Goal: Book appointment/travel/reservation

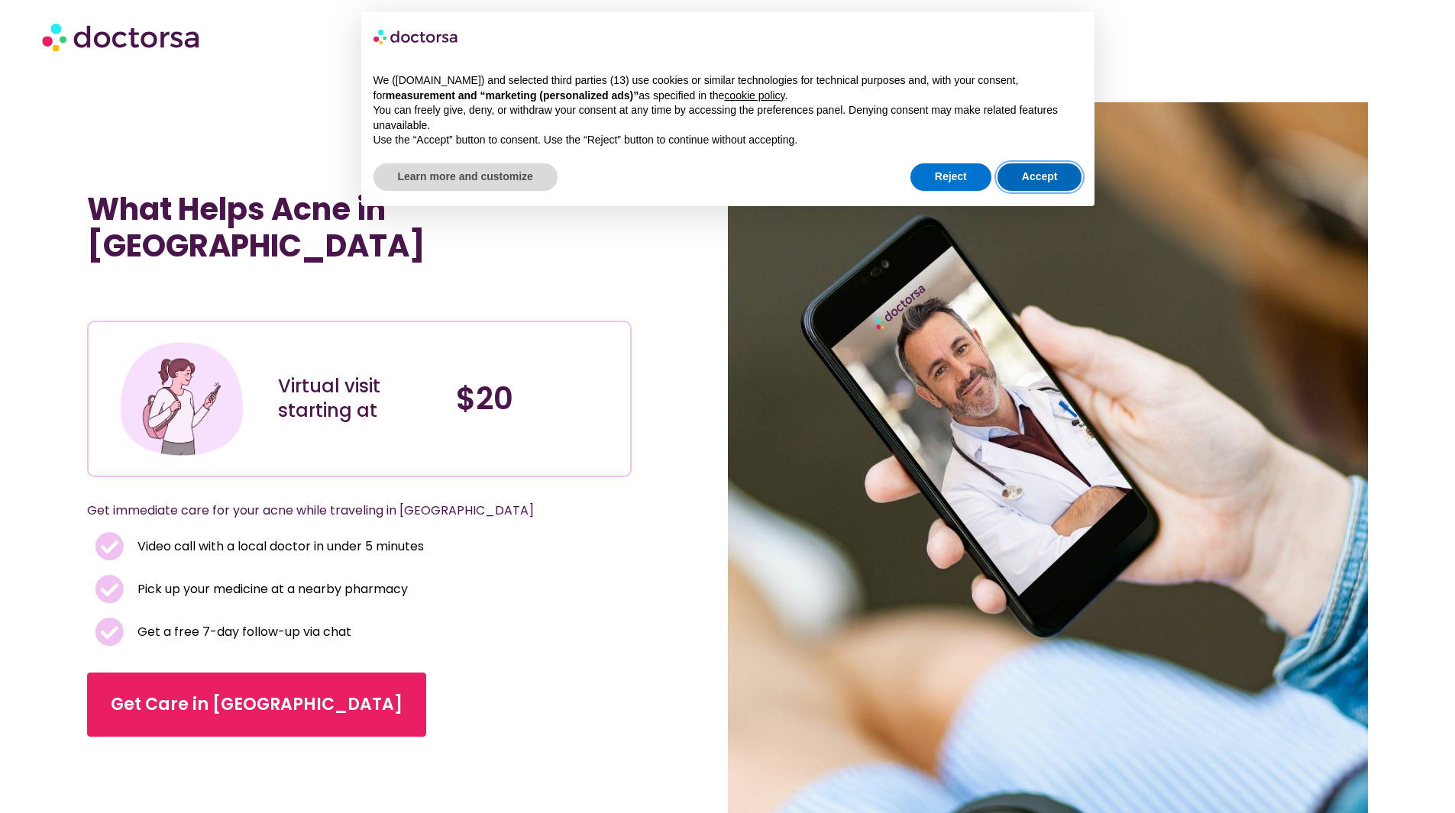
click at [1064, 170] on button "Accept" at bounding box center [1039, 176] width 85 height 27
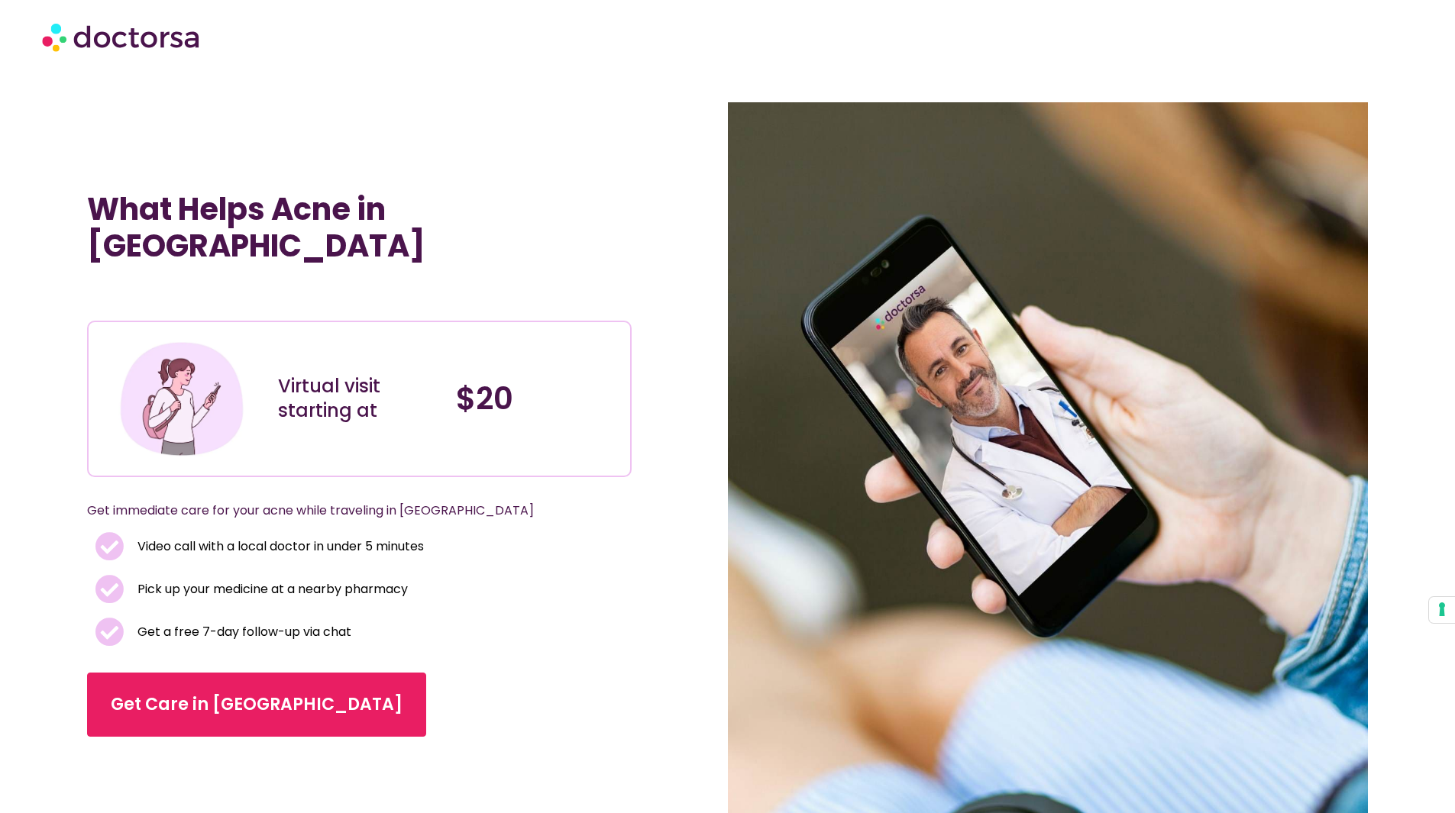
click at [121, 33] on img at bounding box center [122, 37] width 160 height 46
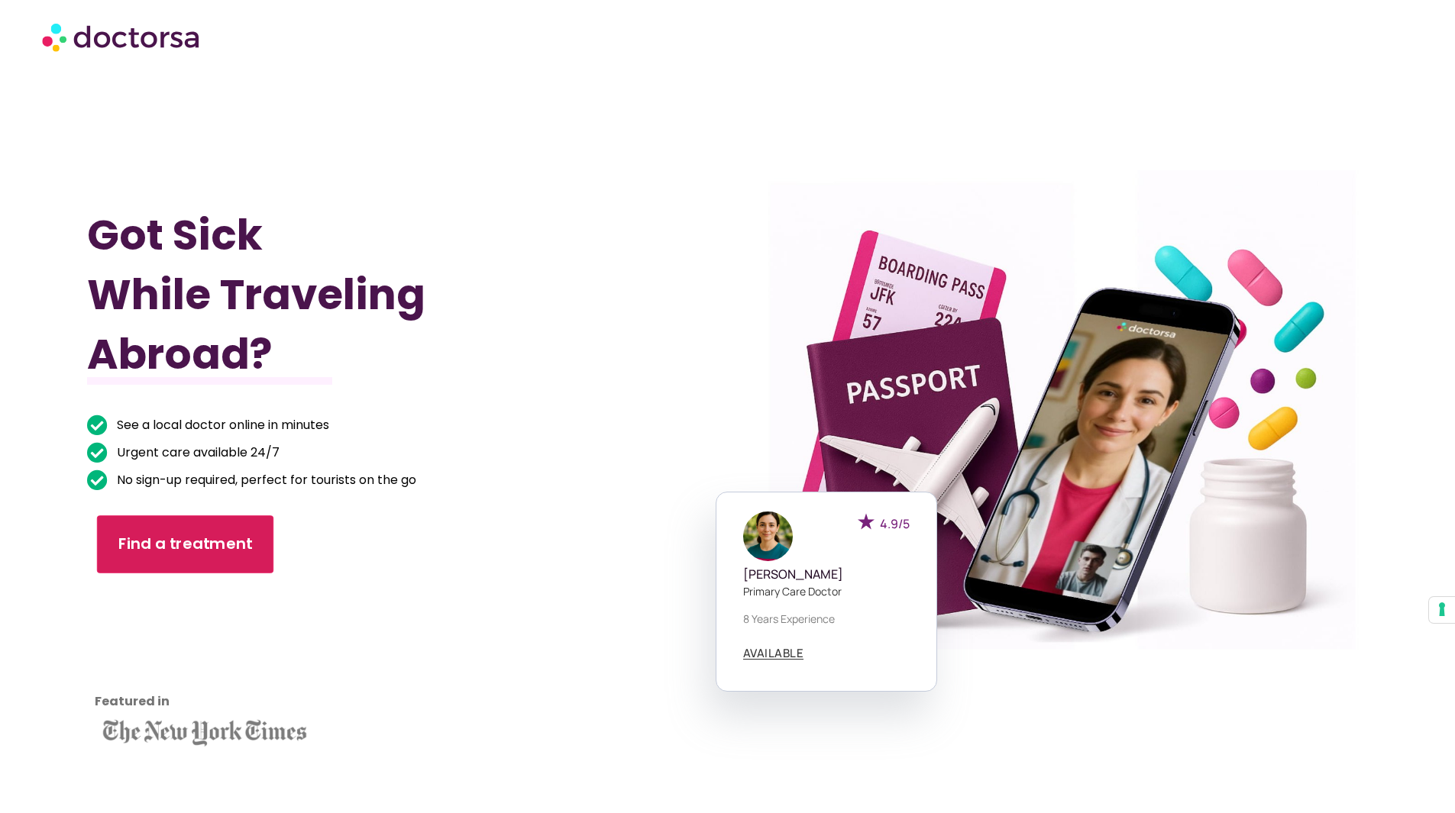
click at [263, 547] on link "Find a treatment" at bounding box center [185, 544] width 176 height 58
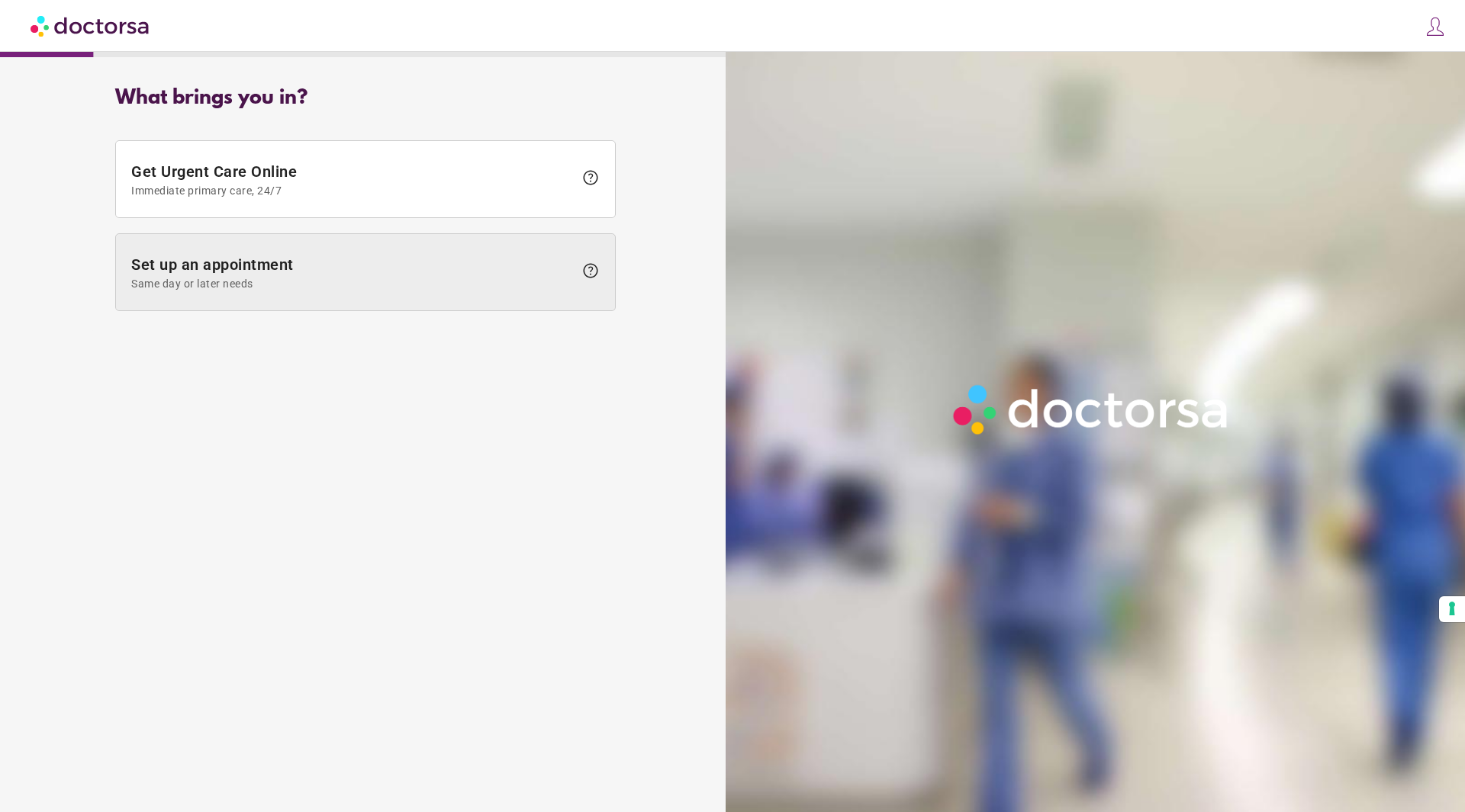
click at [325, 289] on span "Same day or later needs" at bounding box center [352, 284] width 443 height 12
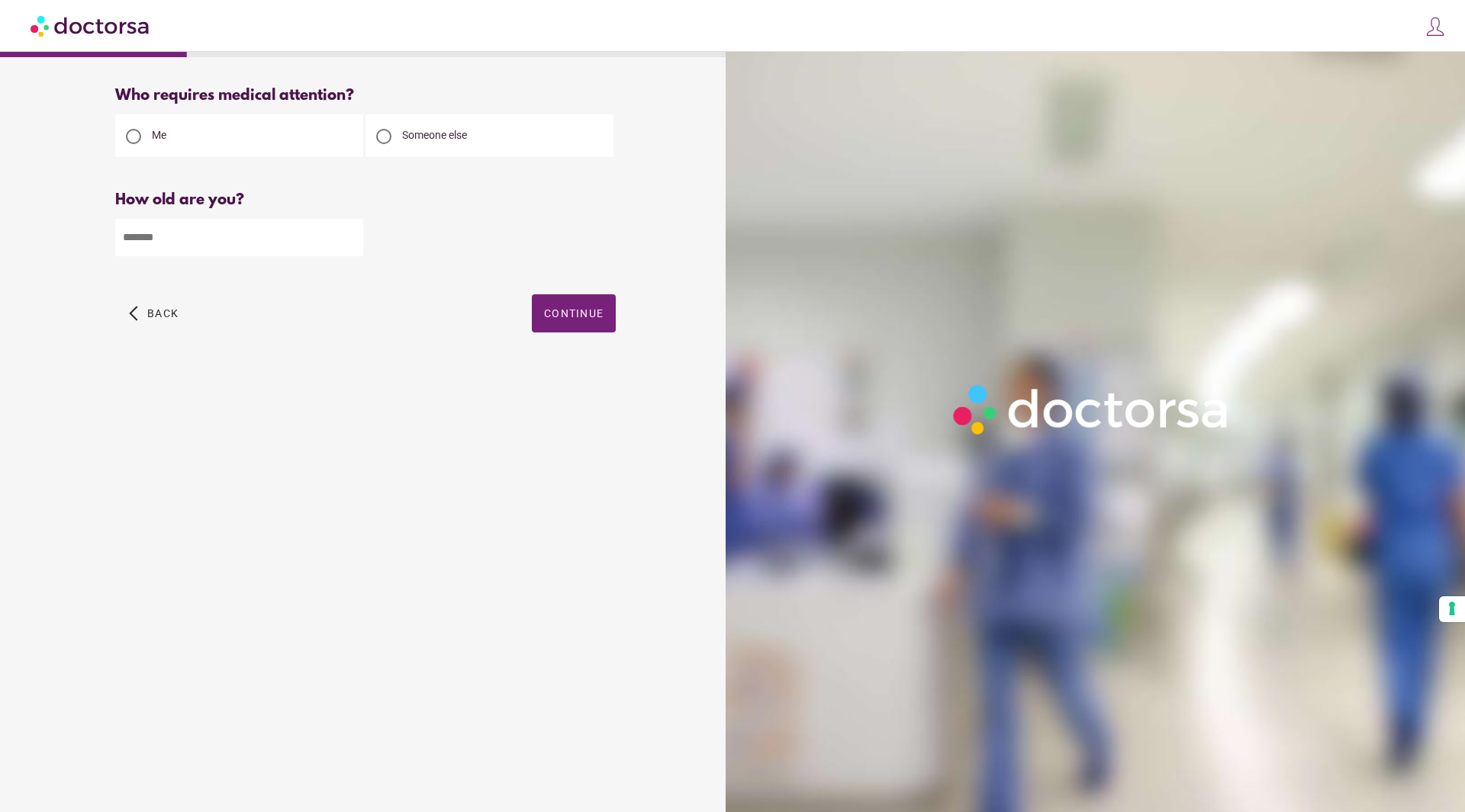
click at [333, 234] on input "number" at bounding box center [239, 237] width 248 height 37
type input "**"
click at [551, 326] on span "button" at bounding box center [574, 314] width 84 height 38
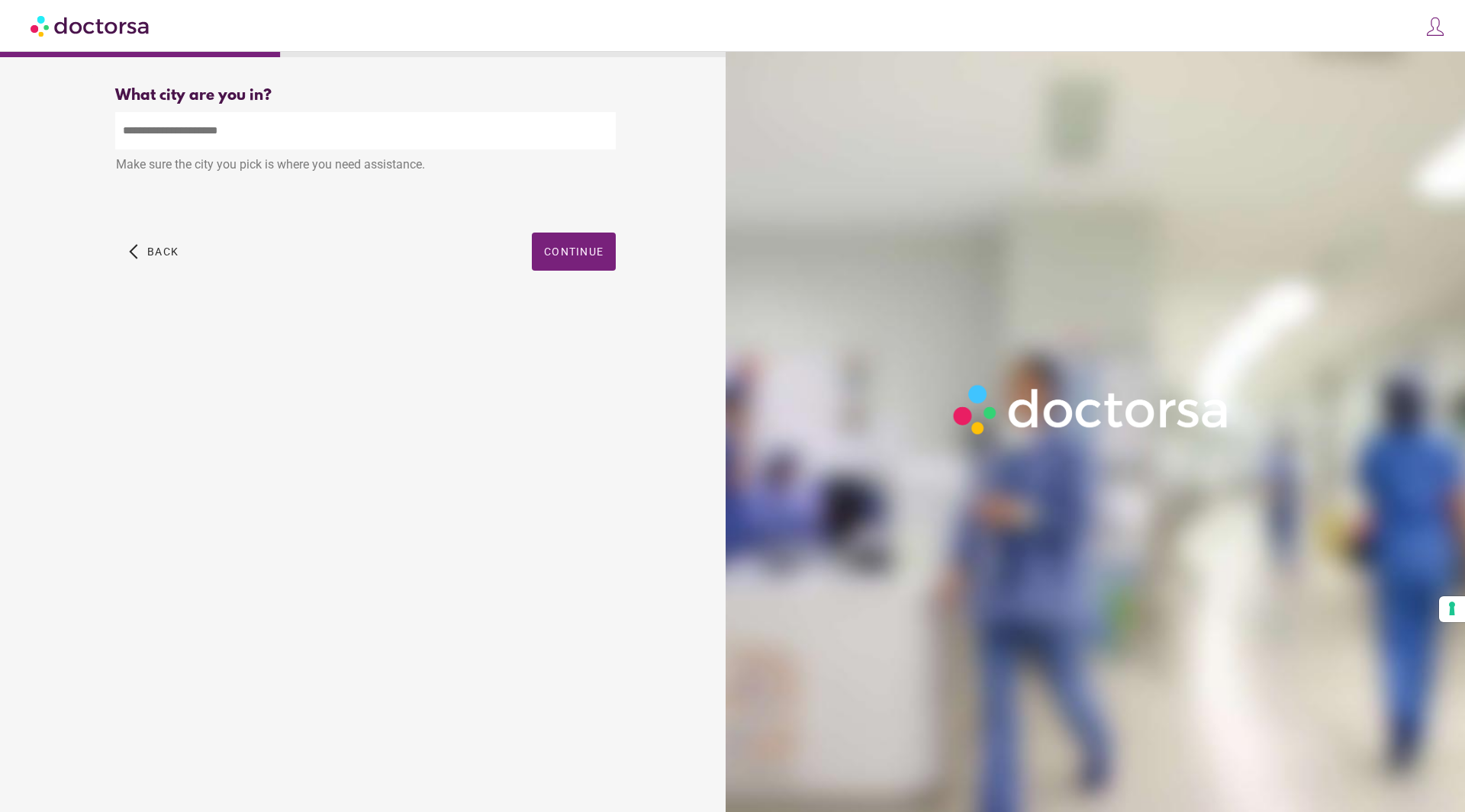
click at [345, 126] on input "text" at bounding box center [365, 130] width 501 height 37
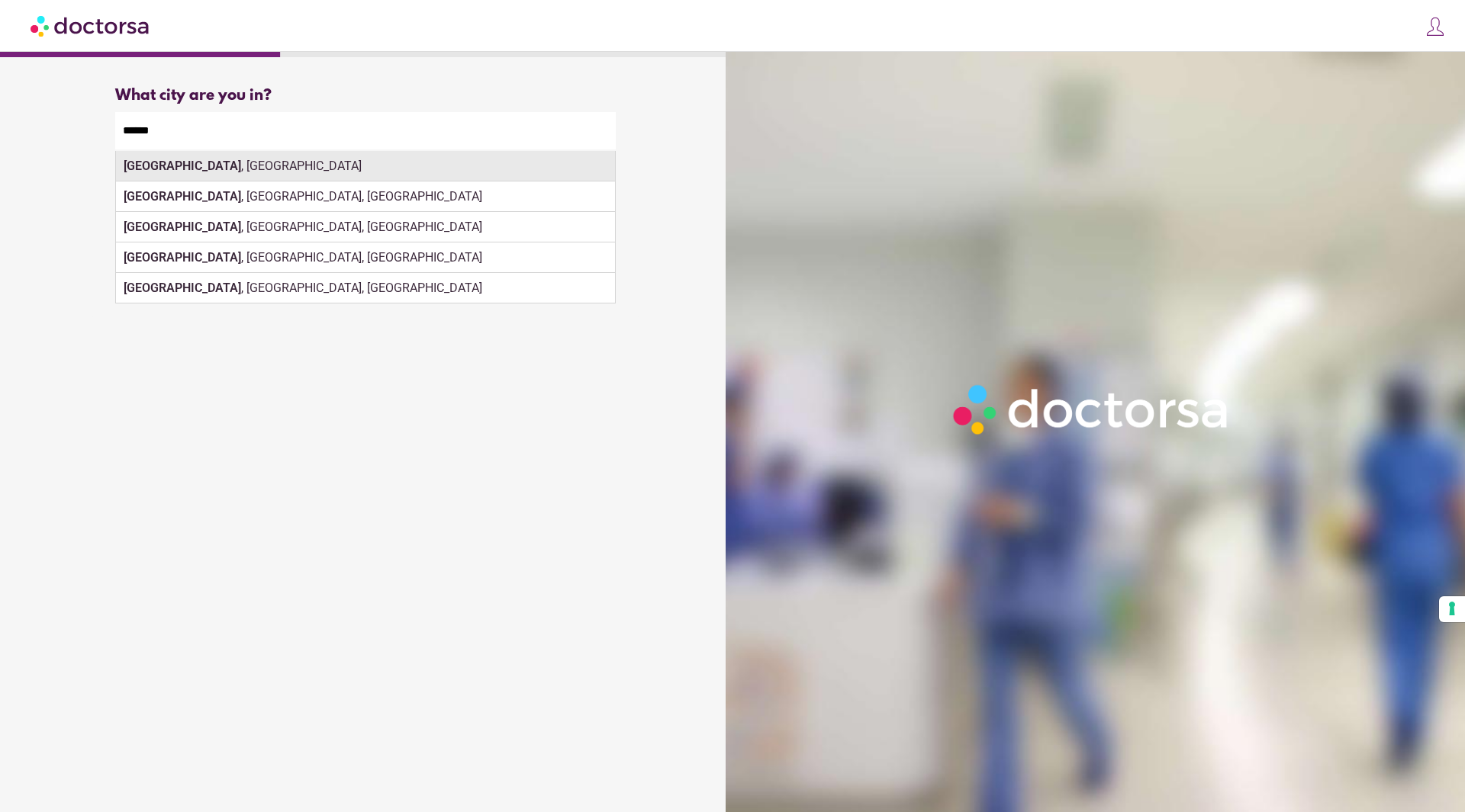
click at [422, 168] on div "Berlin , Germany" at bounding box center [365, 166] width 499 height 31
type input "**********"
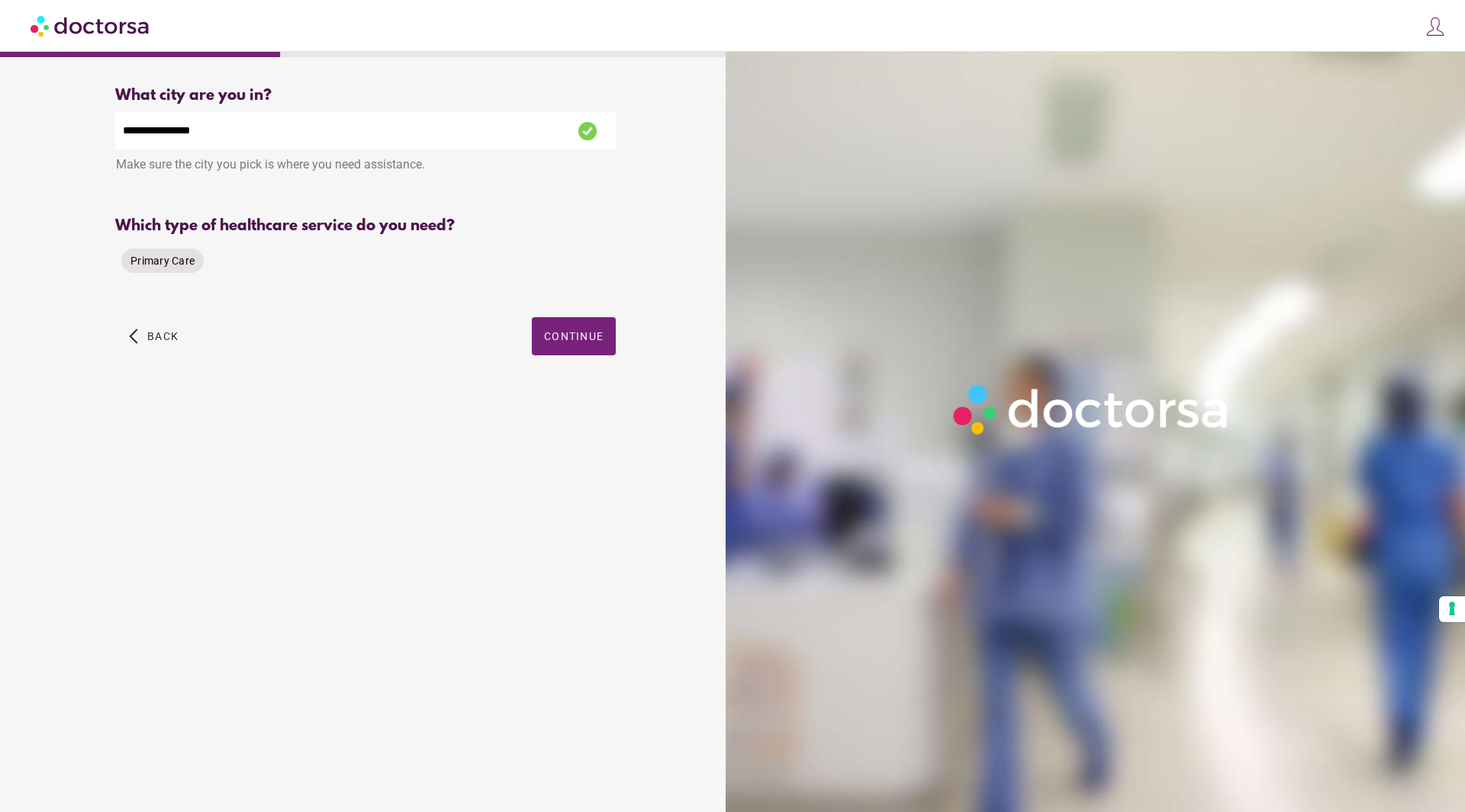
click at [173, 252] on div "Primary Care" at bounding box center [162, 261] width 82 height 24
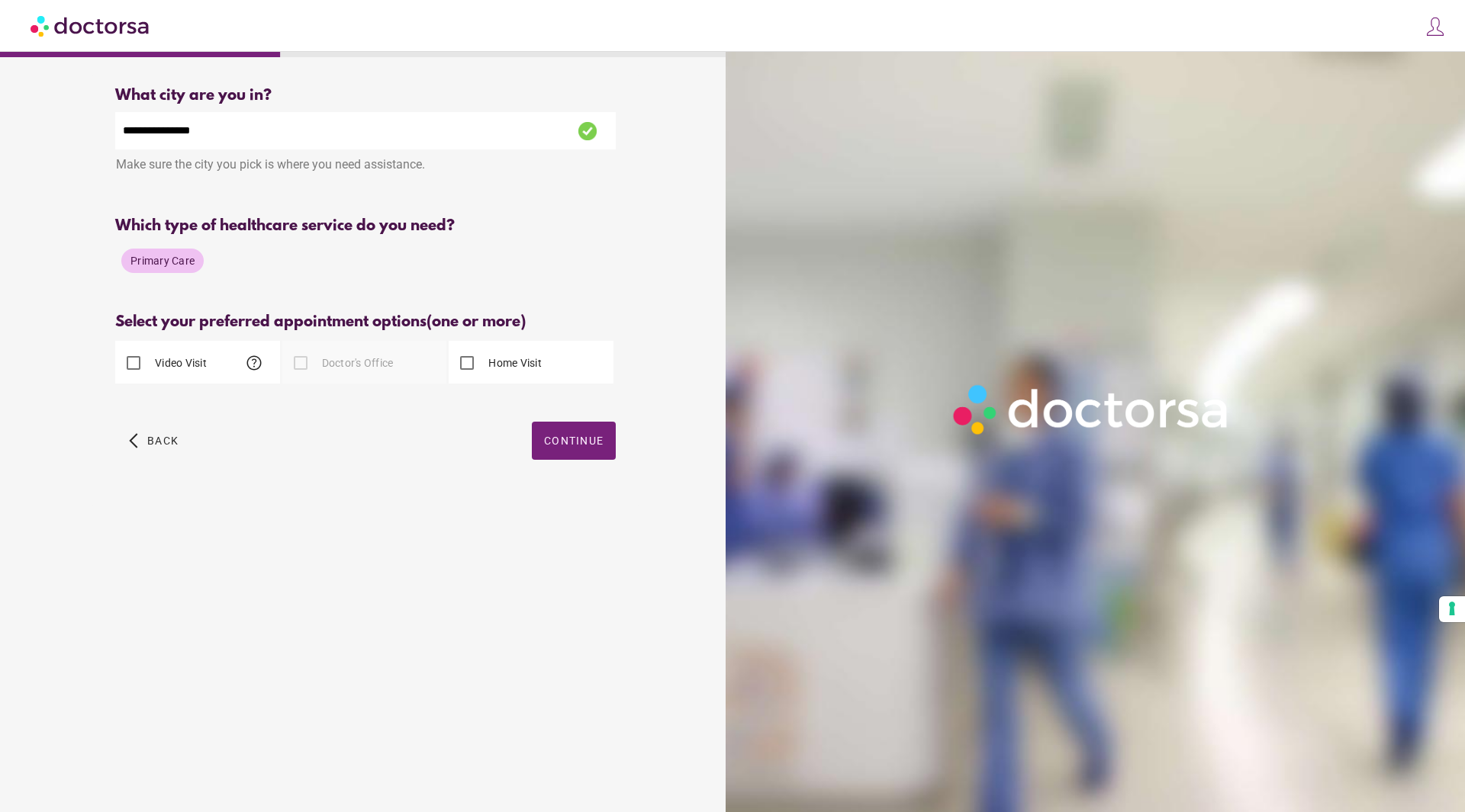
click at [174, 359] on label "Video Visit" at bounding box center [179, 363] width 55 height 15
click at [585, 446] on span "Continue" at bounding box center [574, 440] width 60 height 12
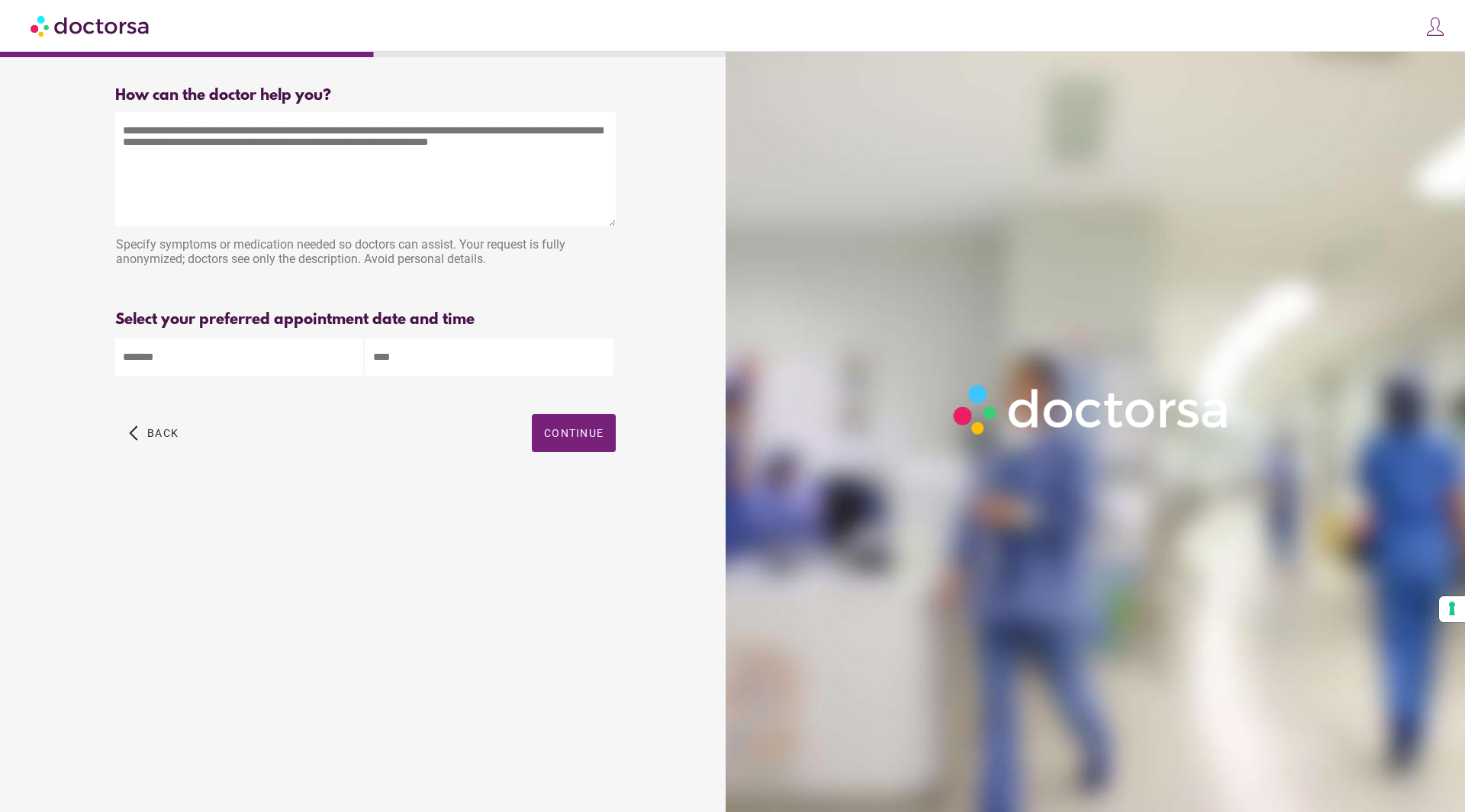
click at [390, 170] on textarea at bounding box center [365, 169] width 501 height 115
